Goal: Task Accomplishment & Management: Use online tool/utility

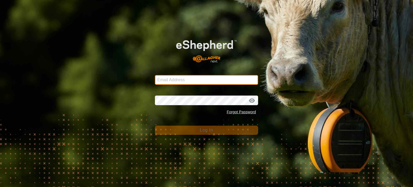
click at [160, 78] on input "Email Address" at bounding box center [206, 80] width 103 height 10
type input "[PERSON_NAME][EMAIL_ADDRESS][DOMAIN_NAME]"
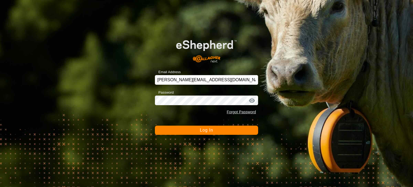
click at [205, 131] on span "Log In" at bounding box center [206, 130] width 13 height 5
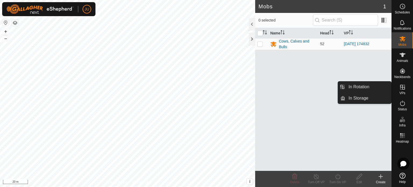
click at [401, 89] on icon at bounding box center [403, 87] width 6 height 6
click at [368, 89] on link "In Rotation" at bounding box center [369, 87] width 46 height 11
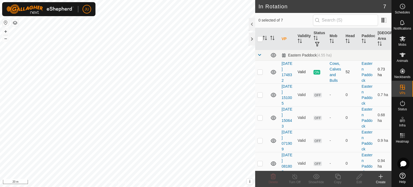
click at [260, 72] on p-checkbox at bounding box center [260, 72] width 5 height 4
checkbox input "true"
click at [139, 184] on div "Privacy Policy Contact Us [DATE] 174832 Type: Inclusion Zone 52 Animals + – ⇧ i…" at bounding box center [127, 93] width 255 height 187
click at [338, 177] on icon at bounding box center [338, 176] width 7 height 6
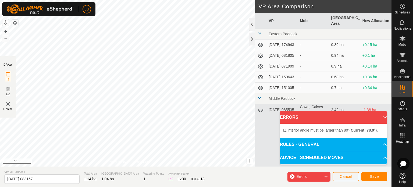
click at [79, 91] on div "IZ interior angle must be larger than 80° (Current: 78.0°) . + – ⇧ i This appli…" at bounding box center [127, 83] width 255 height 167
click at [84, 95] on div "Segment length must be longer than 5 m (Current: 3.6 m) . + – ⇧ i This applicat…" at bounding box center [127, 83] width 255 height 167
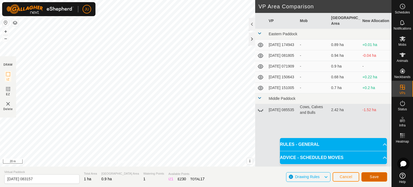
click at [377, 176] on span "Save" at bounding box center [374, 177] width 9 height 4
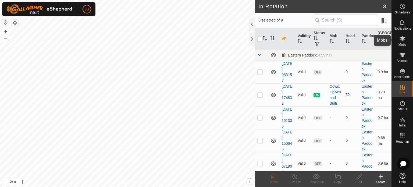
click at [403, 39] on icon at bounding box center [403, 38] width 6 height 5
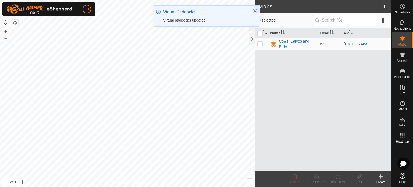
click at [262, 43] on p-checkbox at bounding box center [260, 44] width 5 height 4
checkbox input "true"
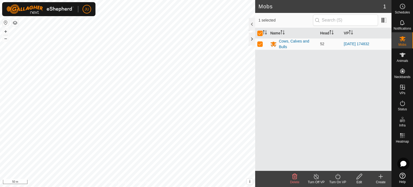
click at [340, 177] on icon at bounding box center [338, 176] width 5 height 5
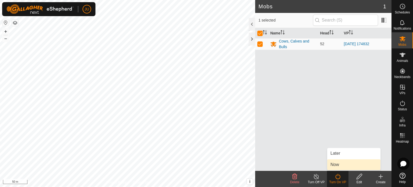
click at [343, 167] on link "Now" at bounding box center [354, 164] width 53 height 11
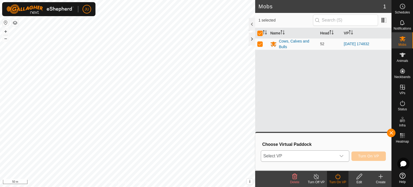
click at [342, 156] on icon "dropdown trigger" at bounding box center [342, 156] width 4 height 4
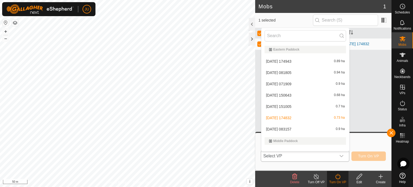
scroll to position [7, 0]
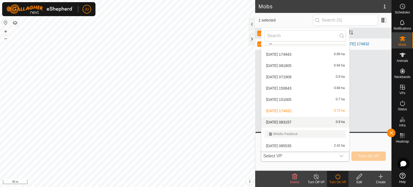
click at [302, 122] on div "[DATE] 083157 0.9 ha" at bounding box center [306, 122] width 82 height 6
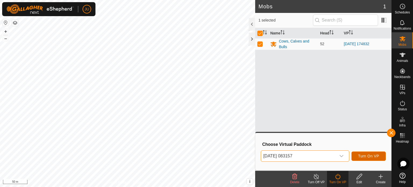
click at [372, 155] on span "Turn On VP" at bounding box center [368, 156] width 21 height 4
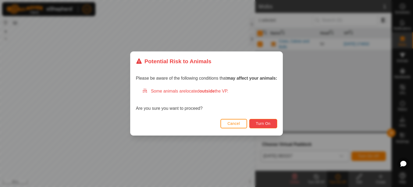
click at [271, 125] on button "Turn On" at bounding box center [263, 123] width 28 height 9
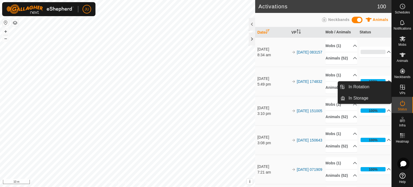
click at [403, 87] on icon at bounding box center [402, 87] width 5 height 5
drag, startPoint x: 389, startPoint y: 90, endPoint x: 370, endPoint y: 87, distance: 20.2
click at [370, 87] on link "In Rotation" at bounding box center [369, 87] width 46 height 11
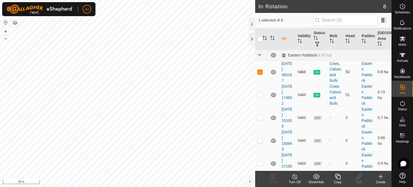
click at [262, 72] on p-checkbox at bounding box center [260, 72] width 5 height 4
checkbox input "false"
click at [261, 94] on p-checkbox at bounding box center [260, 95] width 5 height 4
checkbox input "false"
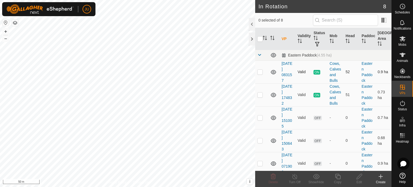
click at [262, 71] on p-checkbox at bounding box center [260, 72] width 5 height 4
checkbox input "true"
click at [339, 177] on icon at bounding box center [338, 176] width 7 height 6
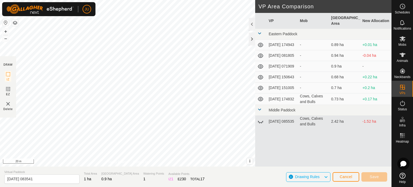
click at [201, 175] on div "DRAW IZ EZ Delete Privacy Policy Contact Us + – ⇧ i This application includes H…" at bounding box center [196, 93] width 392 height 187
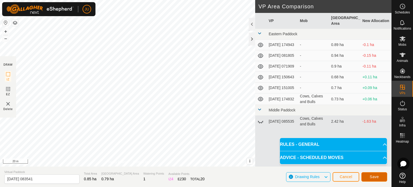
click at [379, 175] on span "Save" at bounding box center [374, 177] width 9 height 4
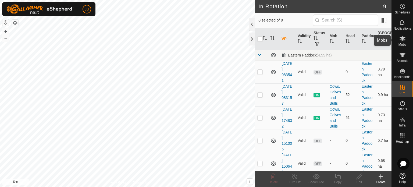
click at [404, 36] on icon at bounding box center [403, 39] width 6 height 6
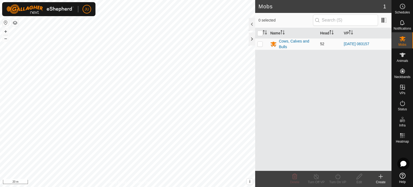
click at [262, 43] on p-checkbox at bounding box center [260, 44] width 5 height 4
checkbox input "true"
click at [337, 176] on icon at bounding box center [338, 176] width 7 height 6
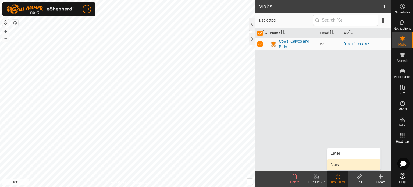
click at [339, 164] on link "Now" at bounding box center [354, 164] width 53 height 11
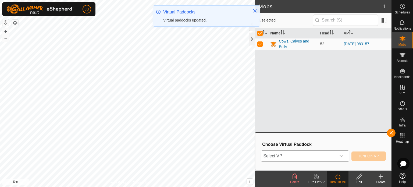
click at [343, 156] on icon "dropdown trigger" at bounding box center [342, 156] width 4 height 4
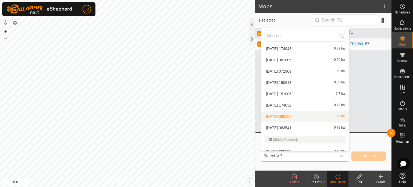
scroll to position [18, 0]
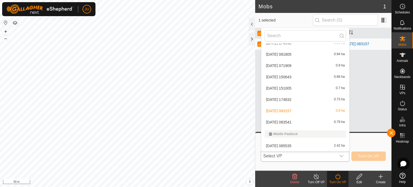
click at [278, 122] on li "[DATE] 083541 0.79 ha" at bounding box center [306, 122] width 88 height 11
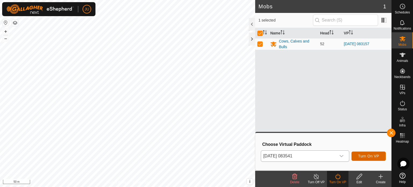
click at [369, 156] on span "Turn On VP" at bounding box center [368, 156] width 21 height 4
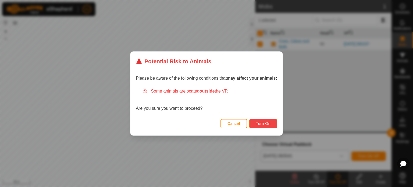
click at [265, 122] on span "Turn On" at bounding box center [263, 123] width 15 height 4
